Goal: Task Accomplishment & Management: Manage account settings

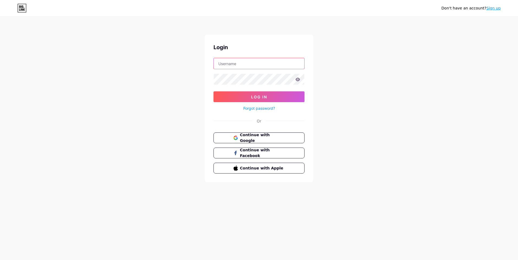
click at [225, 65] on input "text" at bounding box center [259, 63] width 90 height 11
type input "fonteatitude"
click at [213, 91] on button "Log In" at bounding box center [258, 96] width 91 height 11
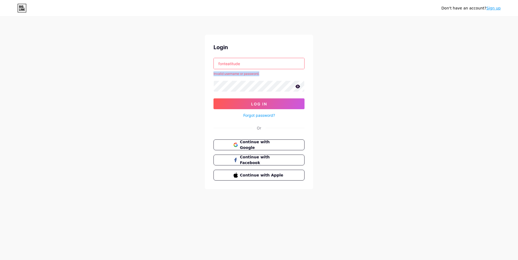
drag, startPoint x: 213, startPoint y: 74, endPoint x: 268, endPoint y: 75, distance: 55.0
click at [268, 75] on div "Login fonteatitude Invalid username or password. Log In Forgot password? Or Con…" at bounding box center [259, 112] width 108 height 155
copy div "Invalid username or password."
click at [257, 101] on button "Log In" at bounding box center [258, 104] width 91 height 11
click at [244, 62] on input "fonteatitude" at bounding box center [259, 63] width 90 height 11
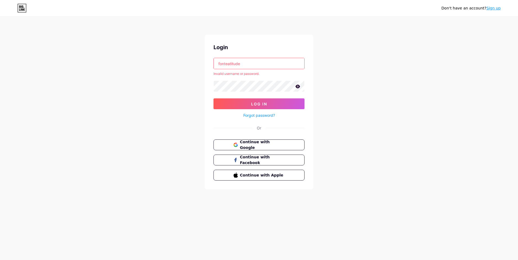
drag, startPoint x: 224, startPoint y: 65, endPoint x: 193, endPoint y: 68, distance: 30.7
click at [193, 68] on div "Don't have an account? Sign up Login fonteatitude Invalid username or password.…" at bounding box center [259, 103] width 518 height 207
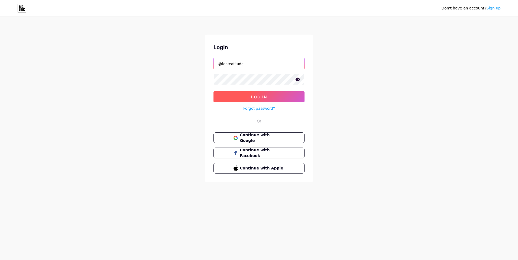
type input "@fonteatitude"
click at [231, 99] on button "Log In" at bounding box center [258, 96] width 91 height 11
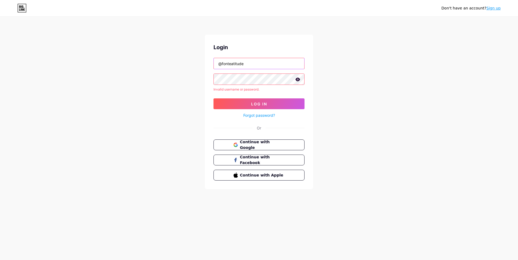
click at [255, 69] on input "@fonteatitude" at bounding box center [259, 63] width 90 height 11
click at [273, 144] on span "Continue with Google" at bounding box center [261, 145] width 45 height 12
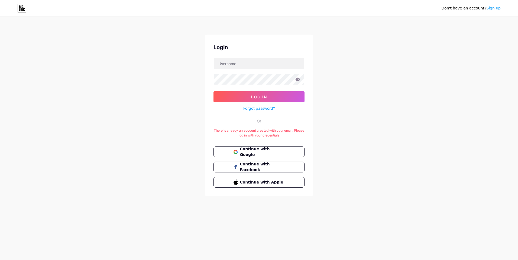
drag, startPoint x: 487, startPoint y: 0, endPoint x: 400, endPoint y: 64, distance: 108.0
click at [400, 64] on div "Don't have an account? Sign up Login Log In Forgot password? Or There is alread…" at bounding box center [259, 107] width 518 height 214
click at [273, 153] on span "Continuar com o Google" at bounding box center [261, 152] width 45 height 12
